Goal: Task Accomplishment & Management: Complete application form

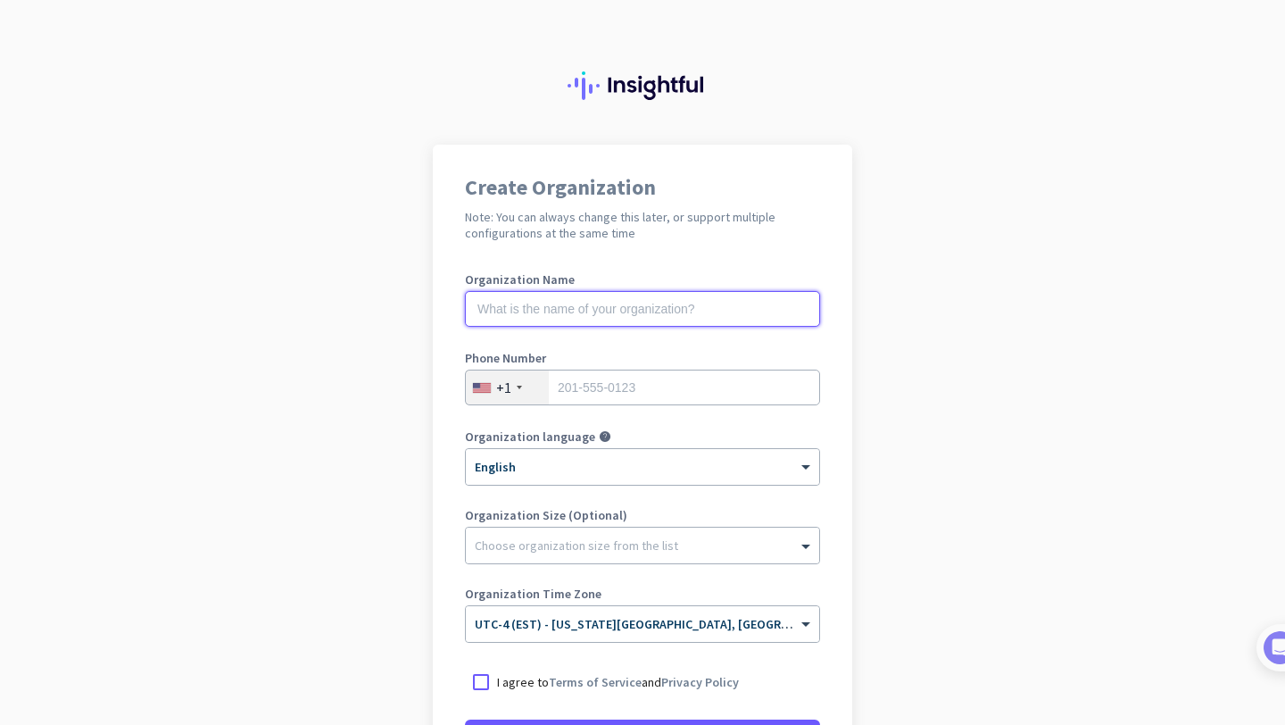
click at [719, 301] on input "text" at bounding box center [642, 309] width 355 height 36
type input "MERCOR"
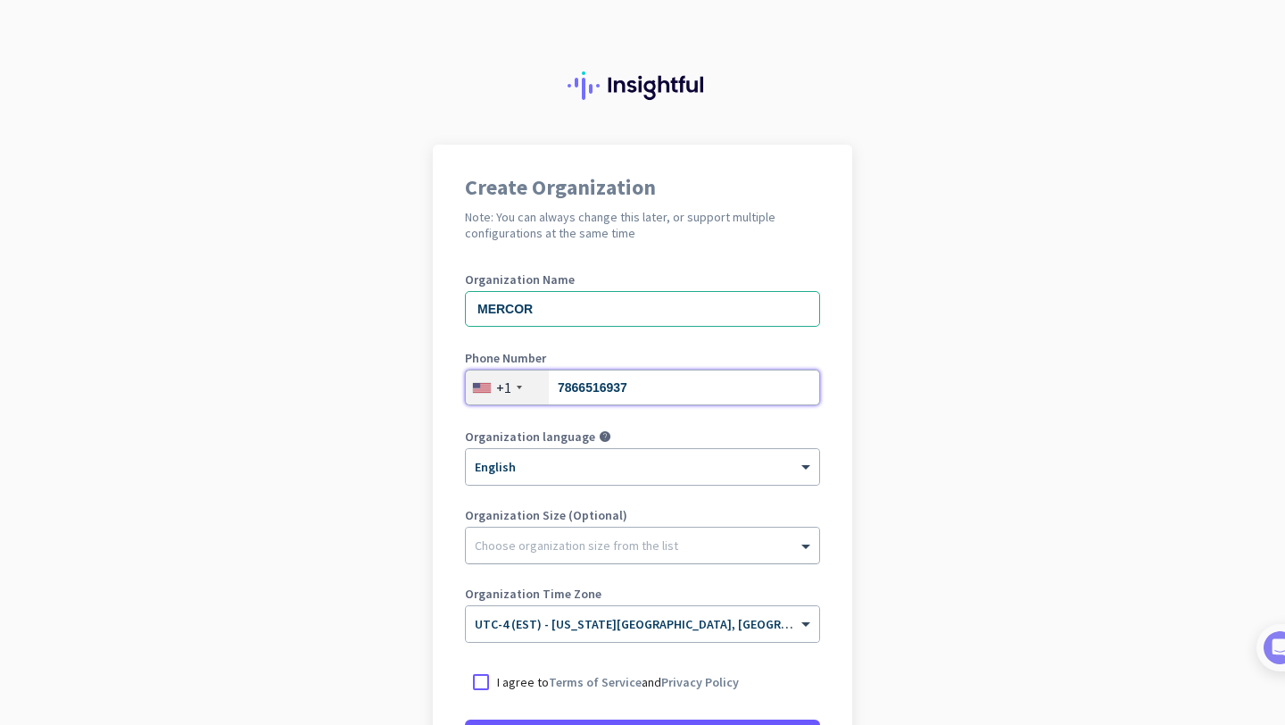
type input "7866516937"
click at [638, 554] on div "Choose organization size from the list" at bounding box center [642, 545] width 353 height 36
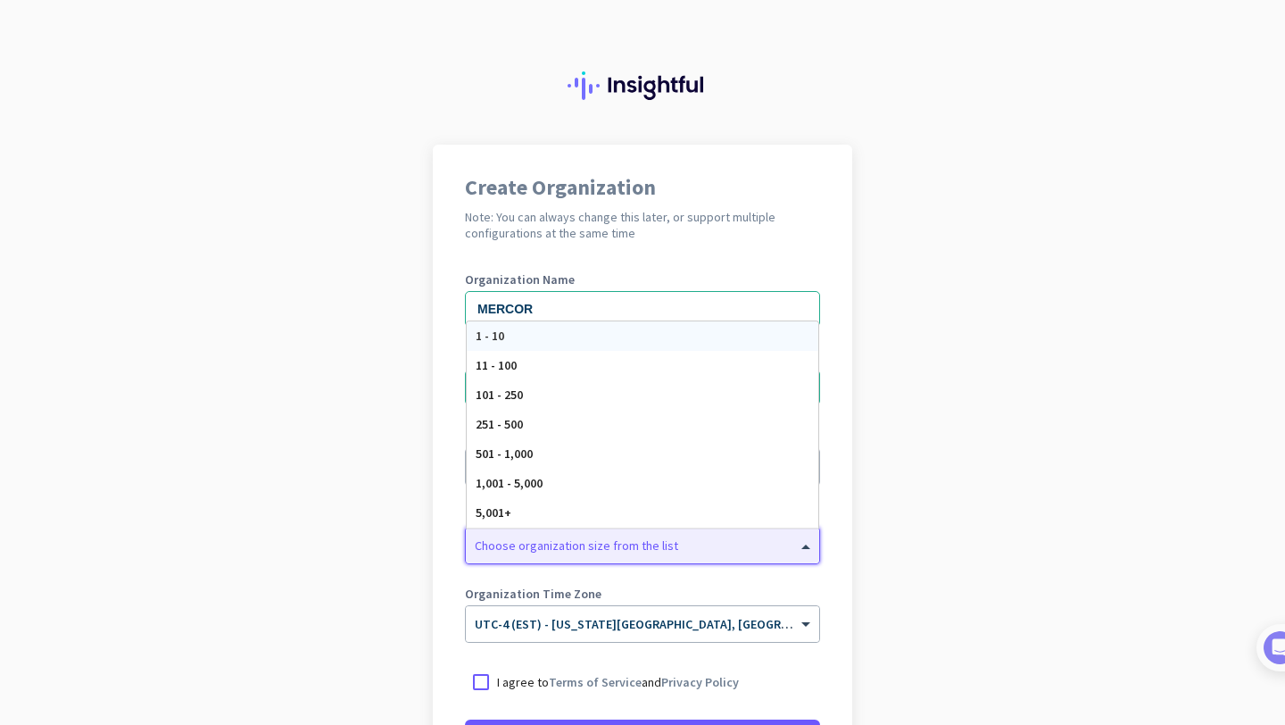
click at [638, 554] on div "Choose organization size from the list" at bounding box center [642, 545] width 353 height 36
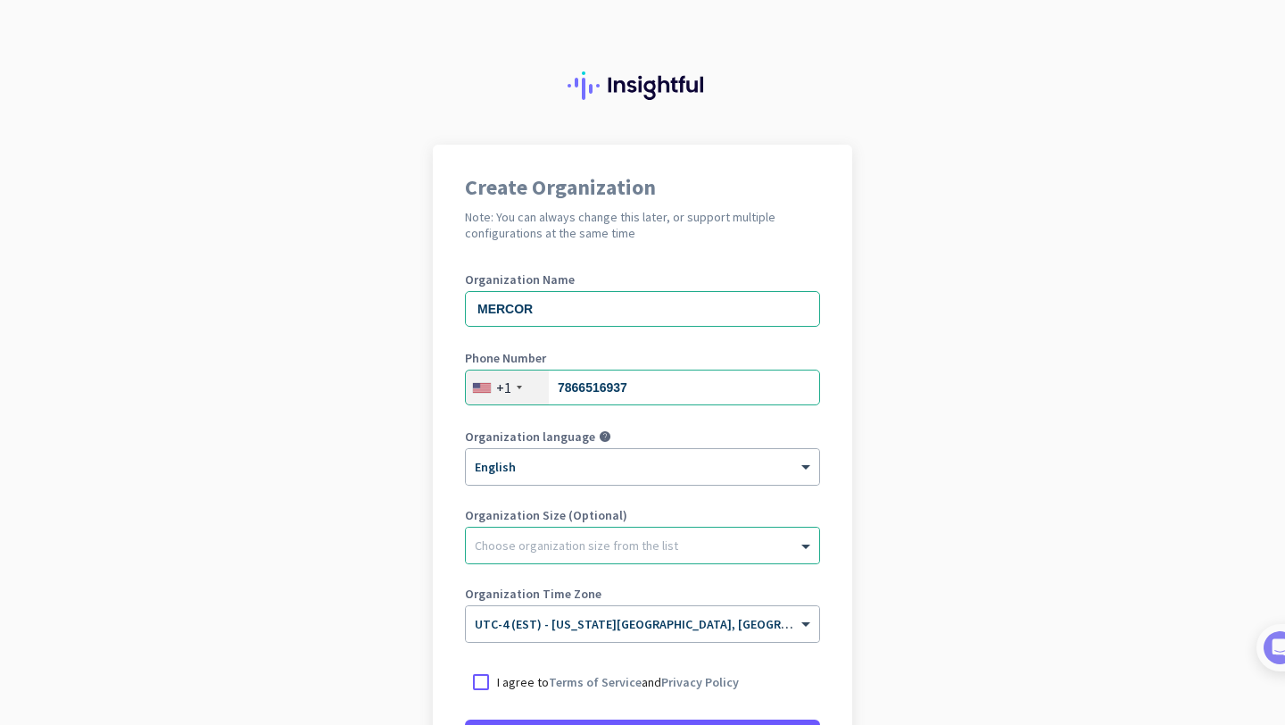
click at [952, 535] on app-onboarding-organization "Create Organization Note: You can always change this later, or support multiple…" at bounding box center [642, 531] width 1285 height 773
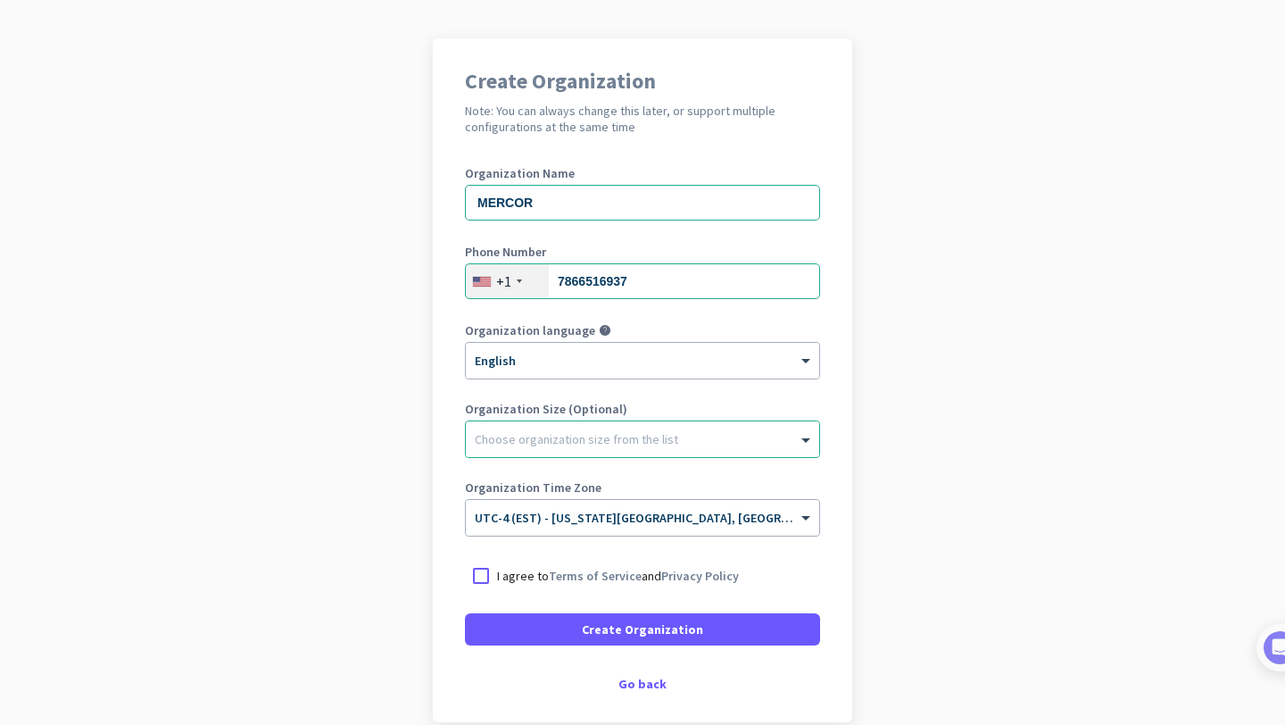
scroll to position [107, 0]
click at [479, 574] on div at bounding box center [481, 575] width 32 height 32
click at [659, 515] on input "text" at bounding box center [625, 510] width 300 height 13
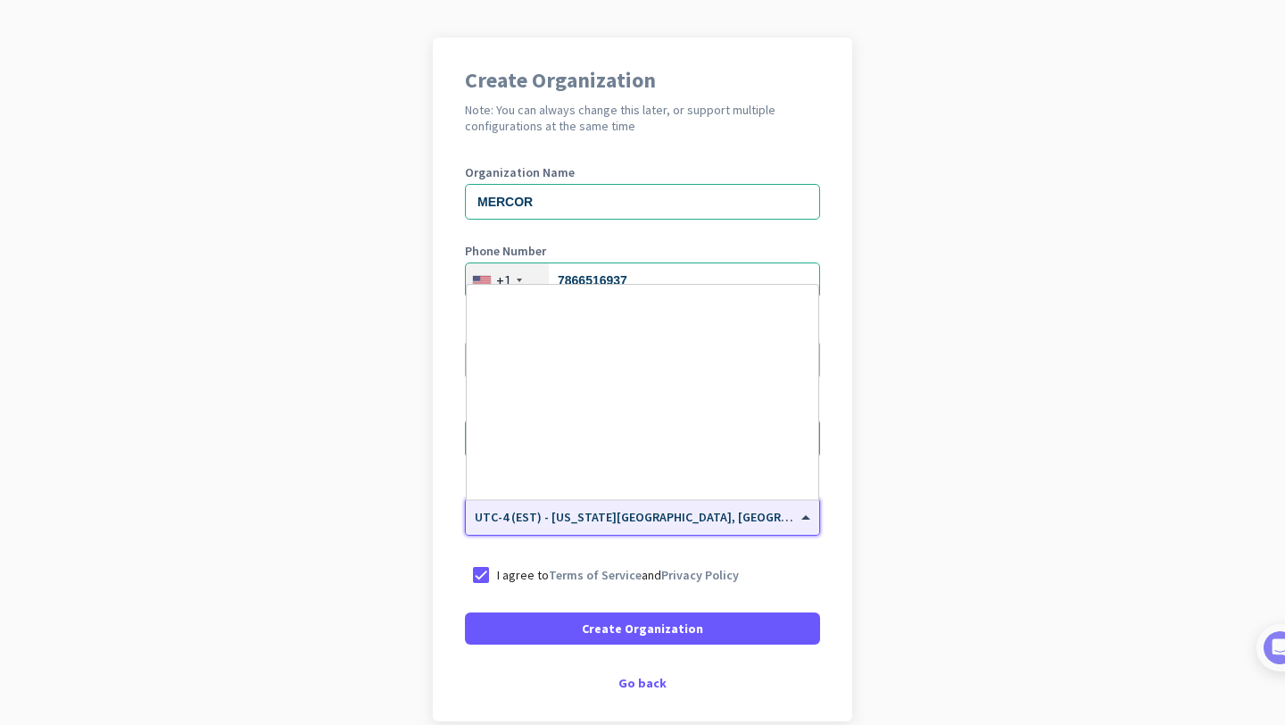
scroll to position [2062, 0]
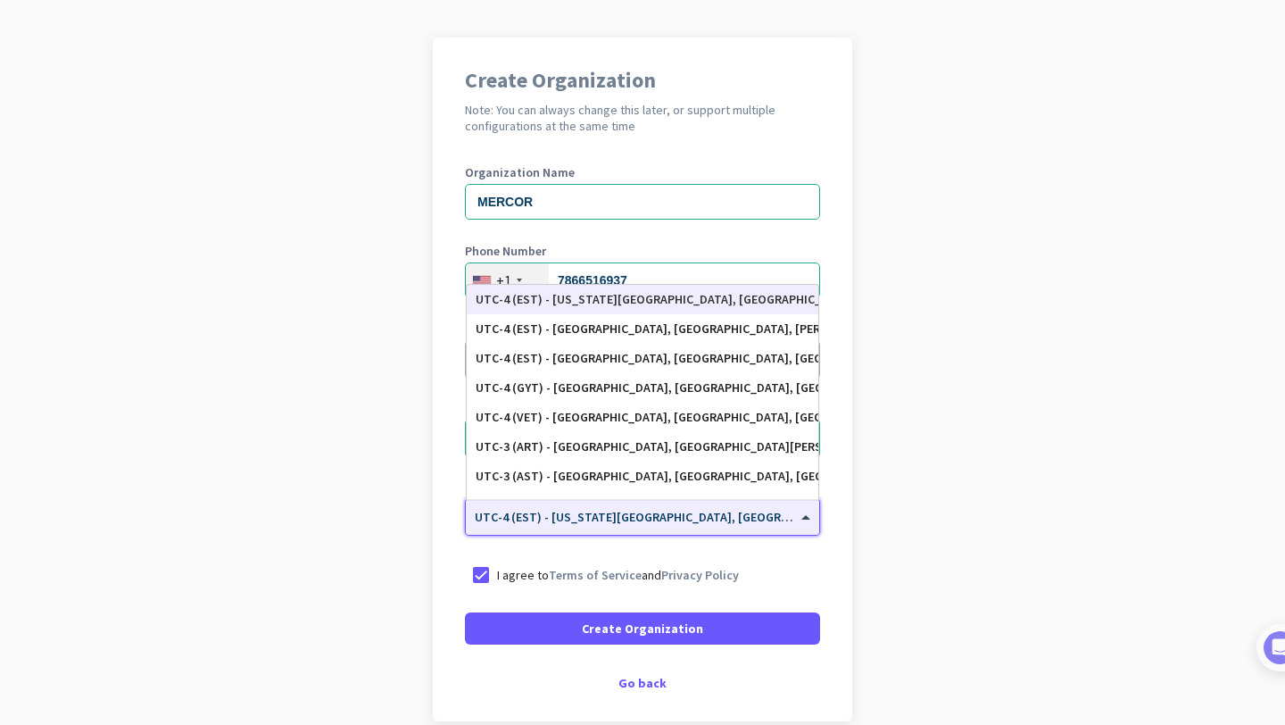
click at [659, 515] on input "text" at bounding box center [625, 510] width 300 height 13
click at [879, 569] on app-onboarding-organization "Create Organization Note: You can always change this later, or support multiple…" at bounding box center [642, 423] width 1285 height 773
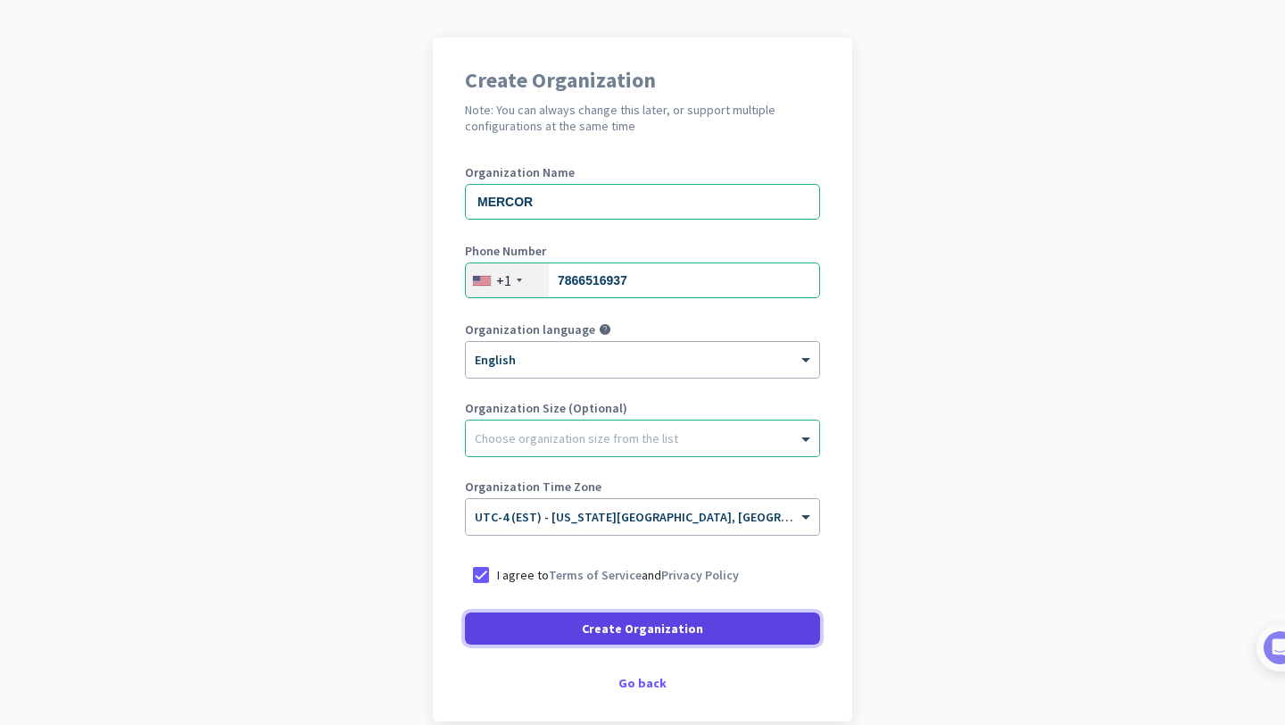
click at [641, 623] on span "Create Organization" at bounding box center [642, 628] width 121 height 18
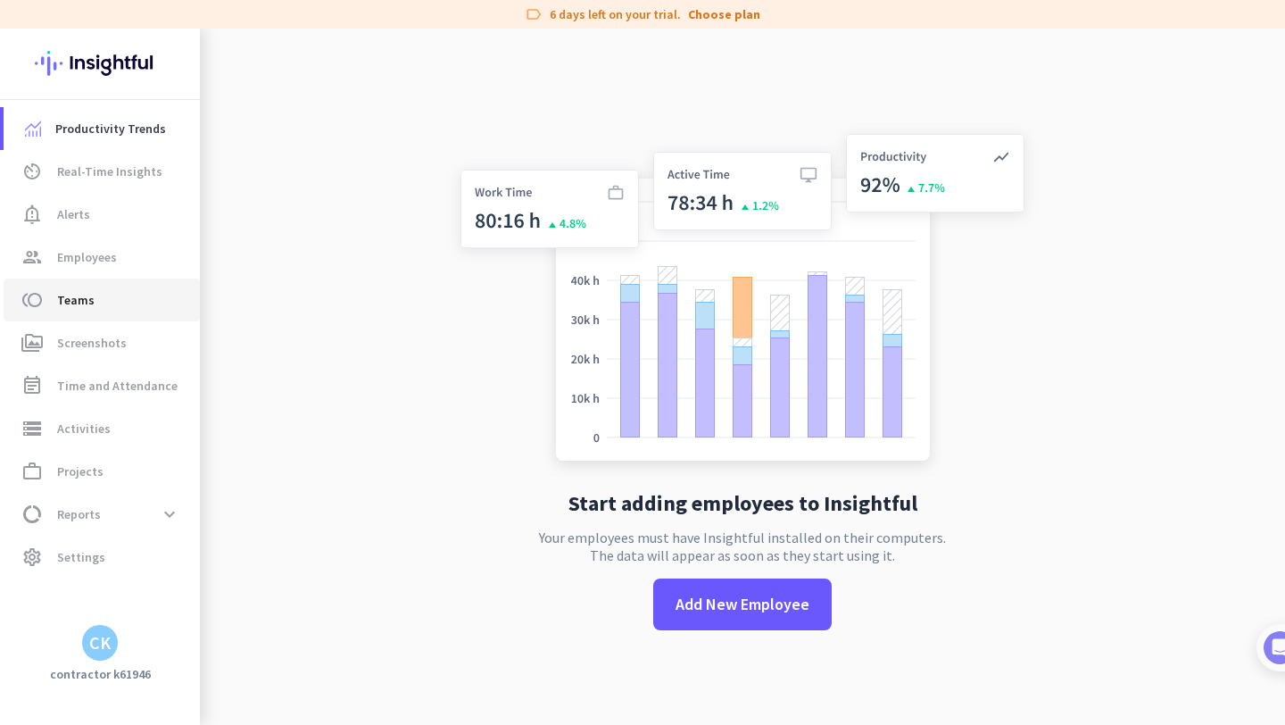
click at [122, 290] on span "toll Teams" at bounding box center [102, 299] width 168 height 21
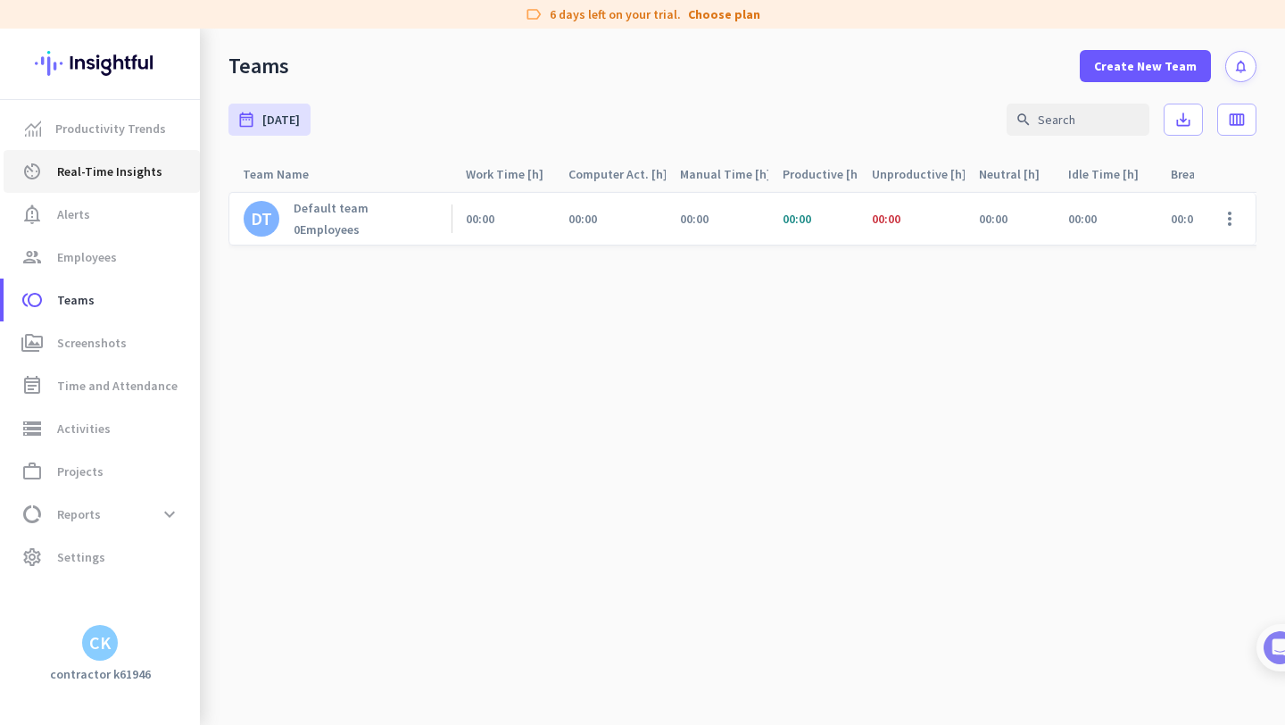
click at [110, 174] on span "Real-Time Insights" at bounding box center [109, 171] width 105 height 21
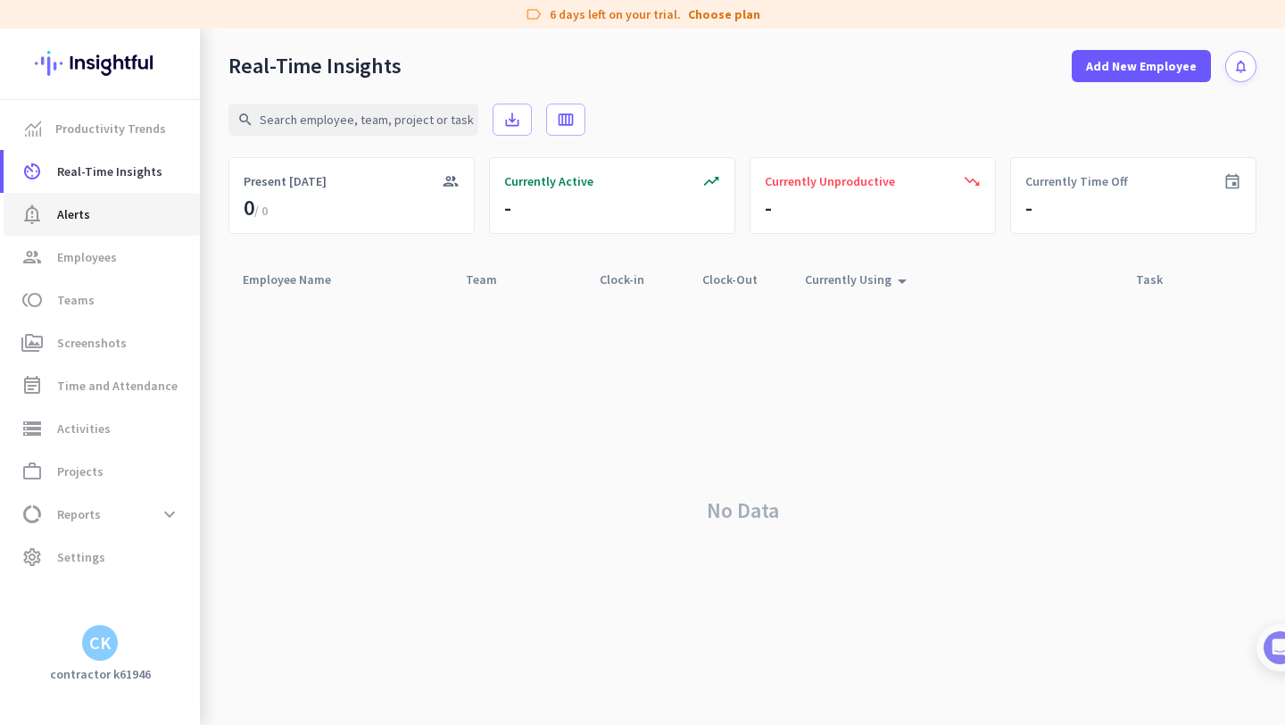
click at [95, 220] on span "notification_important Alerts" at bounding box center [102, 213] width 168 height 21
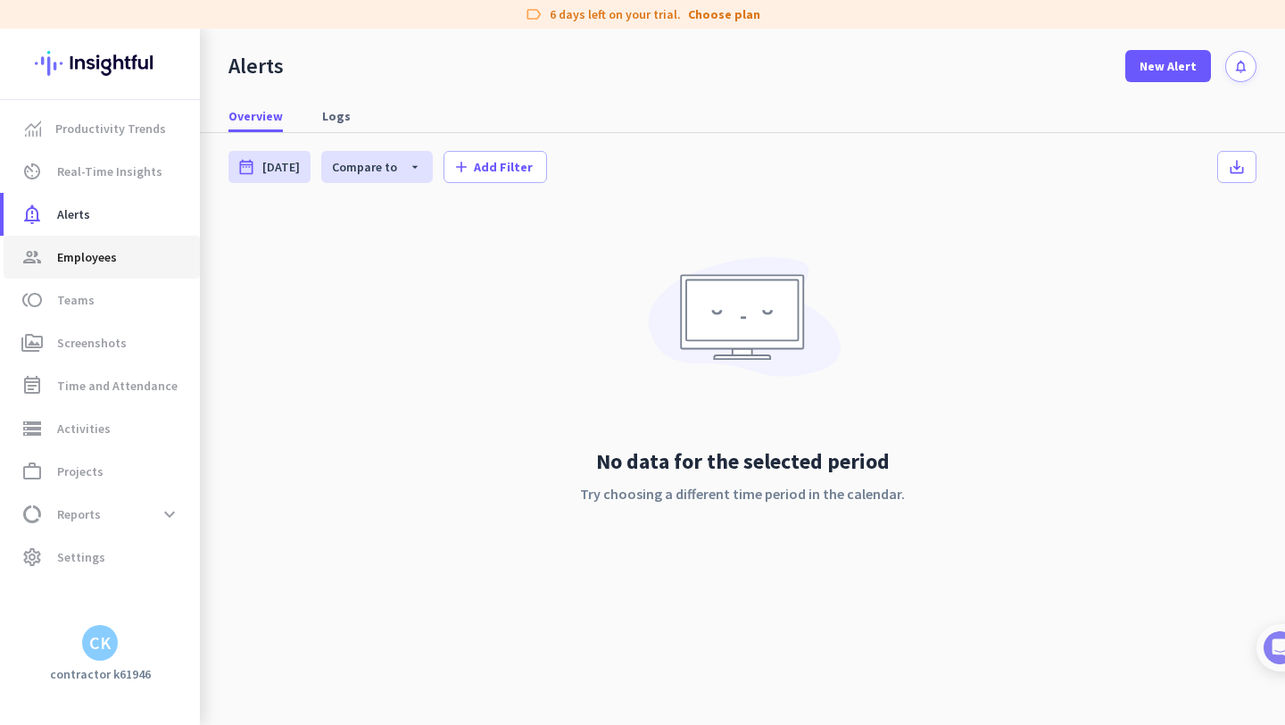
click at [90, 253] on span "Employees" at bounding box center [87, 256] width 60 height 21
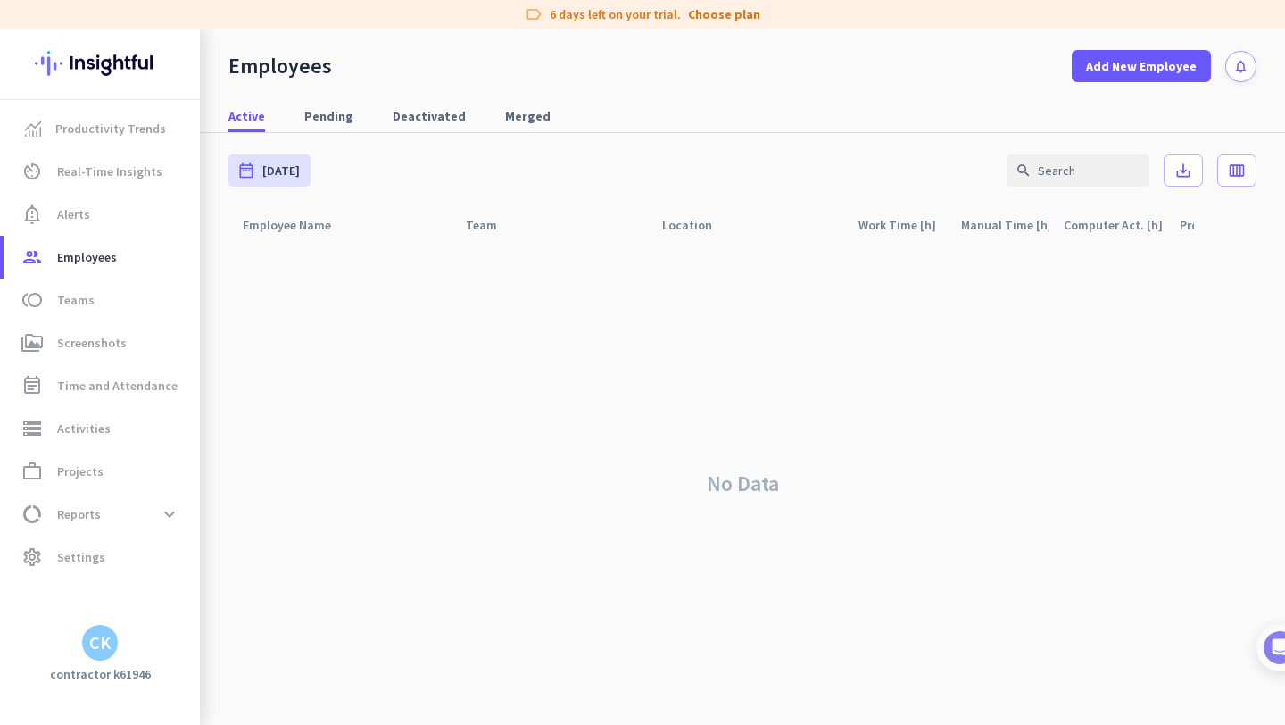
click at [97, 638] on div "CK" at bounding box center [99, 643] width 21 height 18
click at [147, 605] on span "Sign out" at bounding box center [195, 609] width 108 height 16
